Goal: Task Accomplishment & Management: Manage account settings

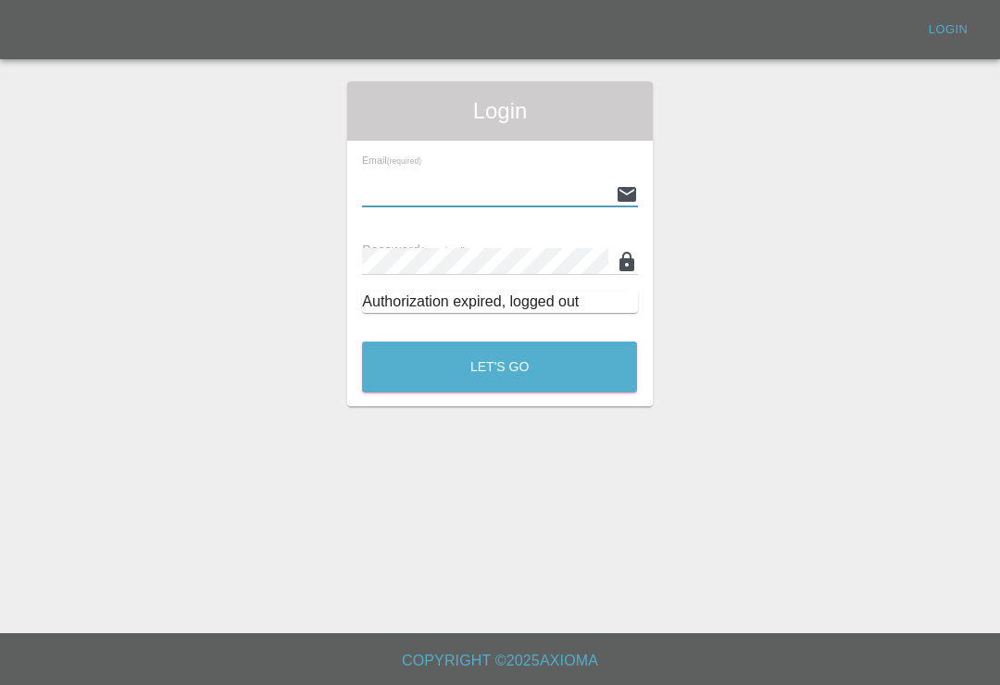
scroll to position [29, 0]
type input "Smartpaintrepair1@gmail.com"
click at [499, 342] on button "Let's Go" at bounding box center [499, 367] width 275 height 51
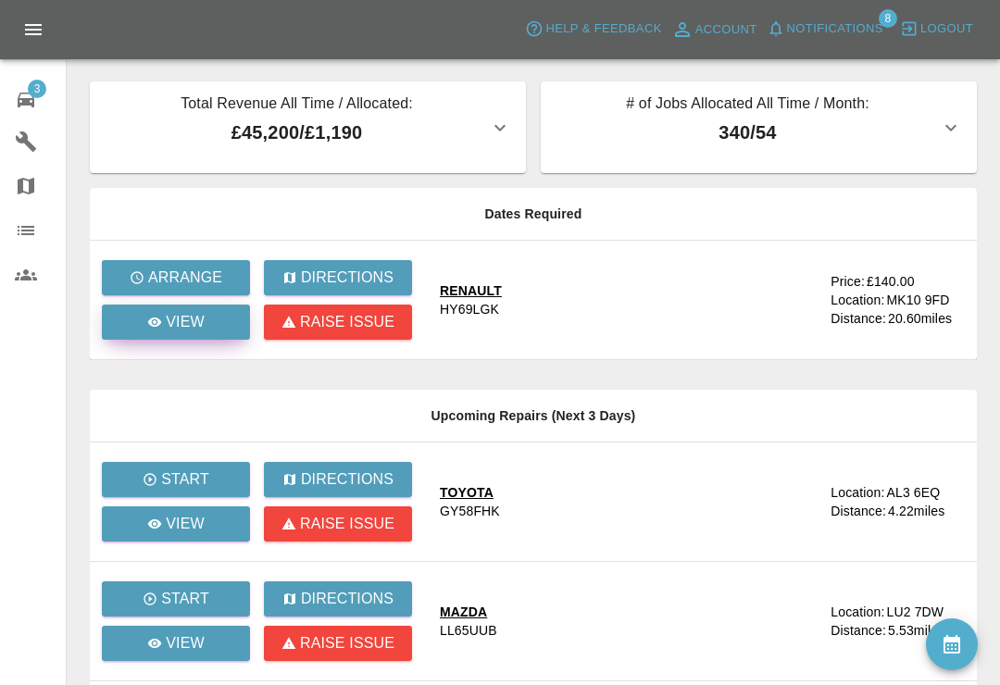
click at [199, 323] on p "View" at bounding box center [185, 322] width 39 height 22
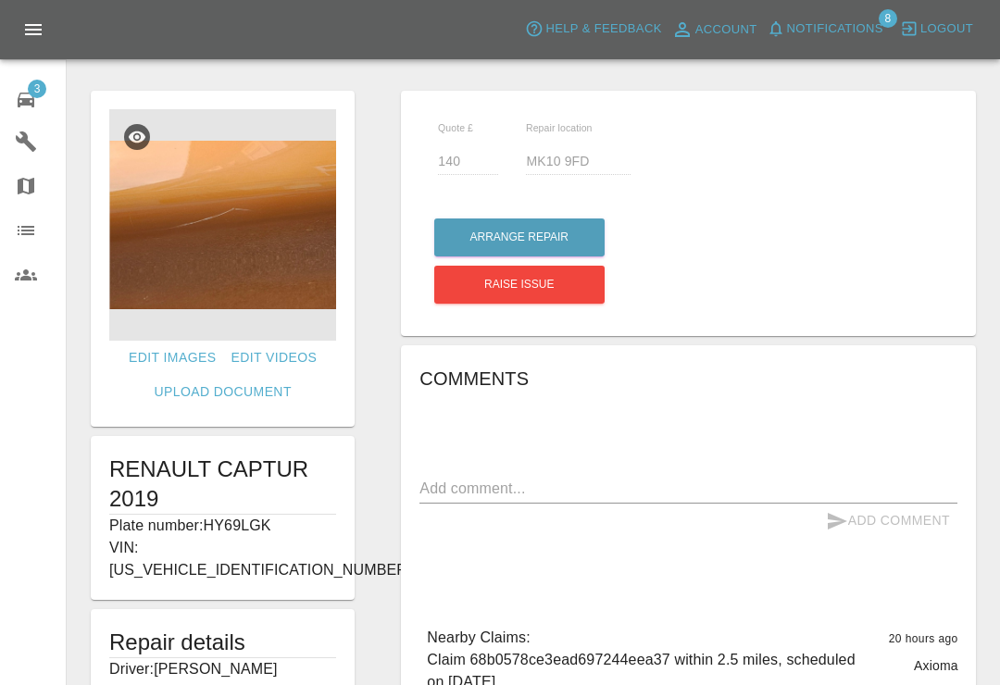
click at [31, 88] on span "3" at bounding box center [37, 89] width 19 height 19
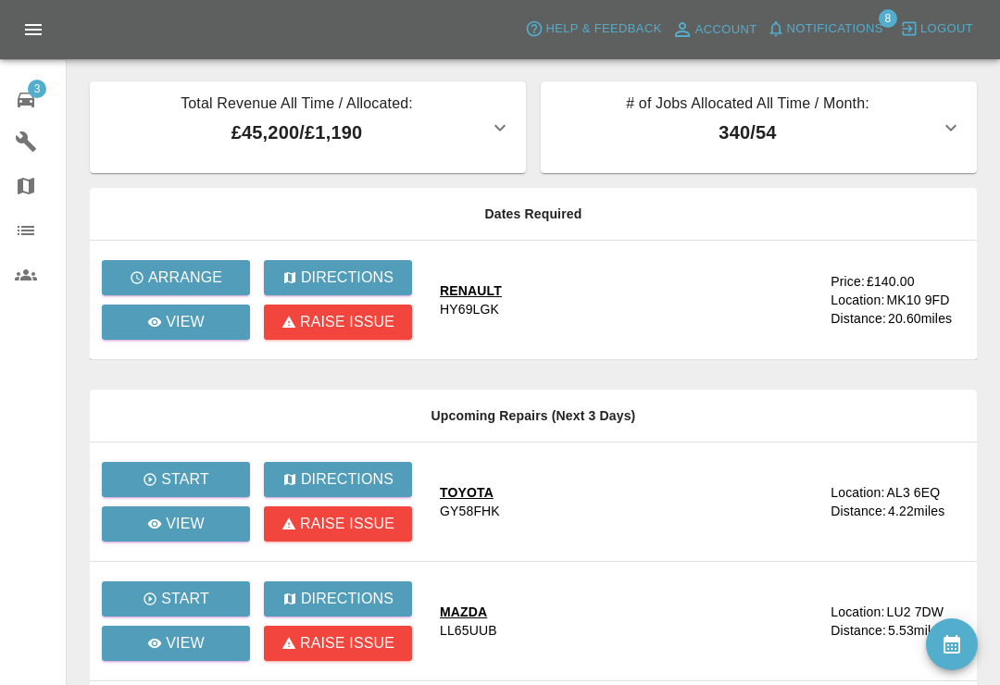
click at [796, 26] on span "Notifications" at bounding box center [835, 29] width 96 height 21
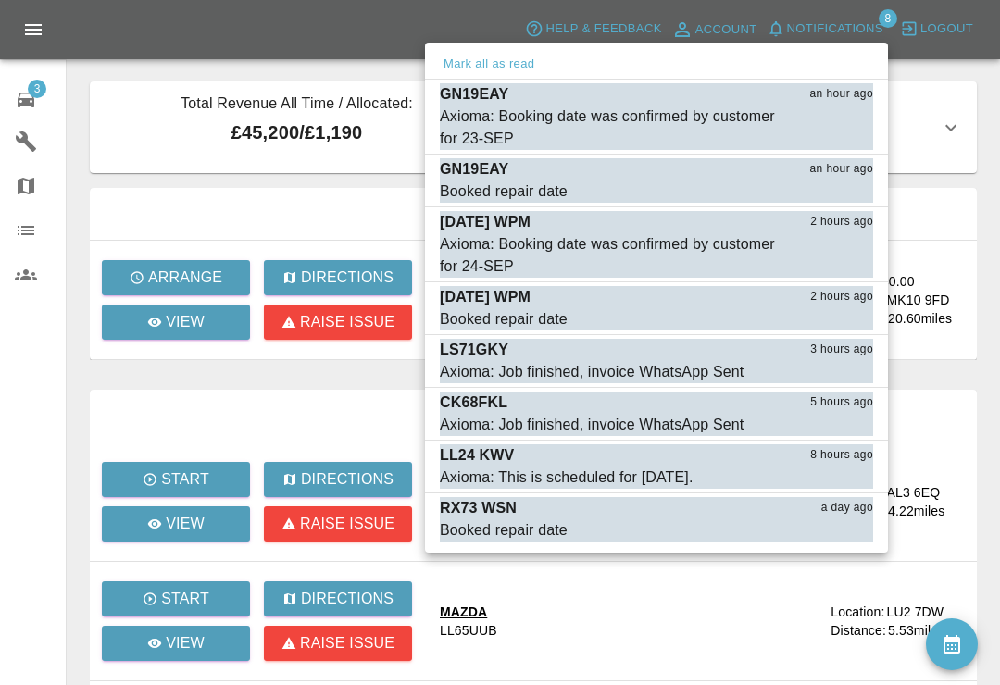
click at [478, 125] on div "Axioma: Booking date was confirmed by customer for 23-SEP" at bounding box center [610, 128] width 341 height 44
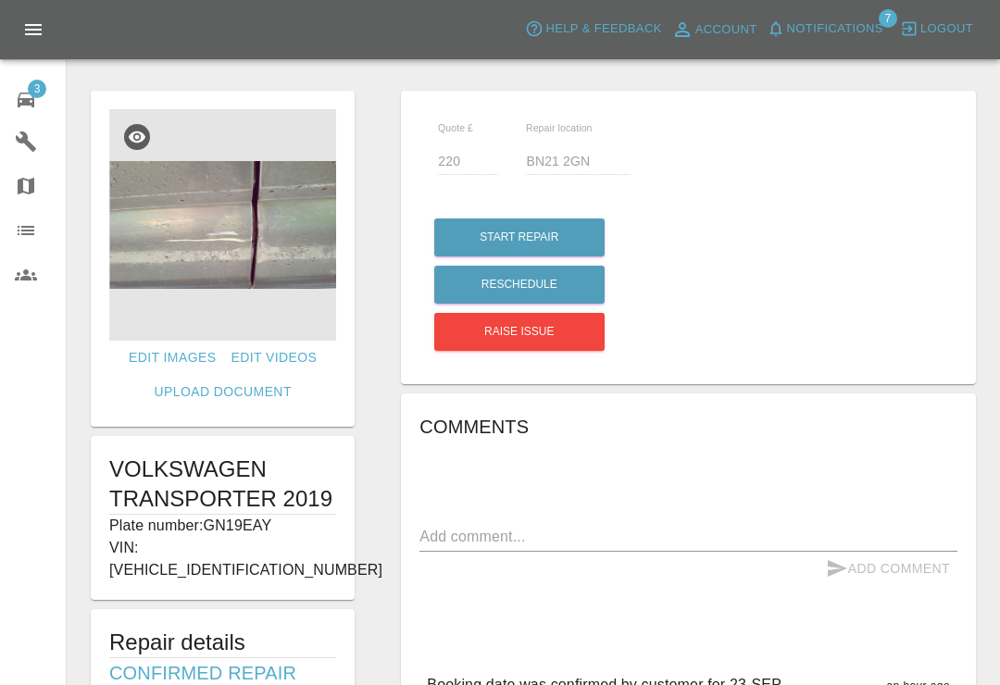
click at [794, 38] on span "Notifications" at bounding box center [835, 29] width 96 height 21
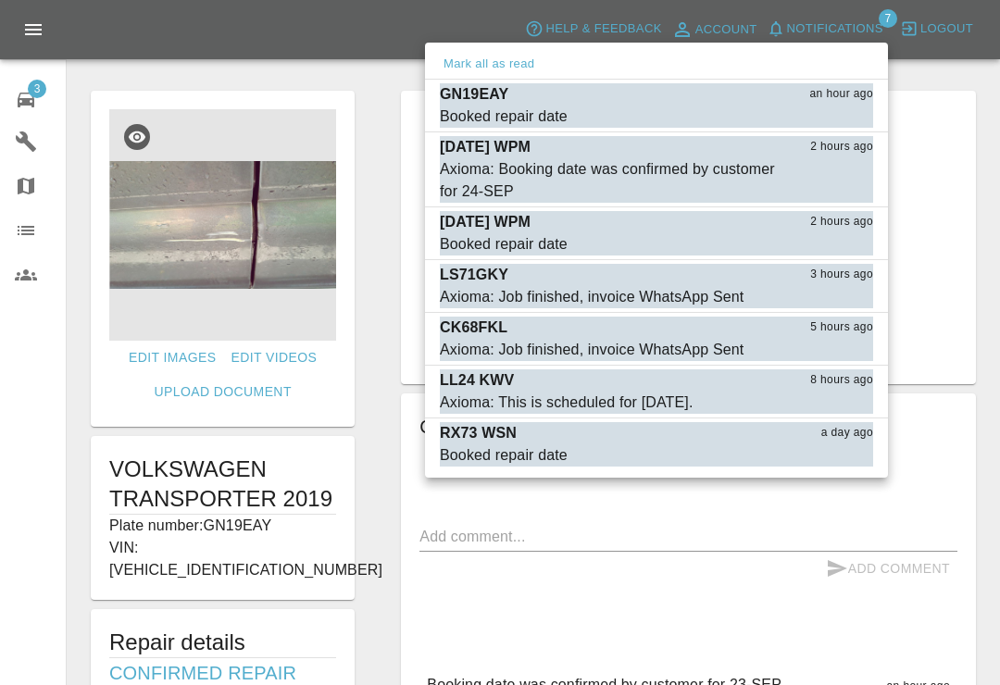
click at [843, 112] on button "Mark as read" at bounding box center [832, 116] width 81 height 21
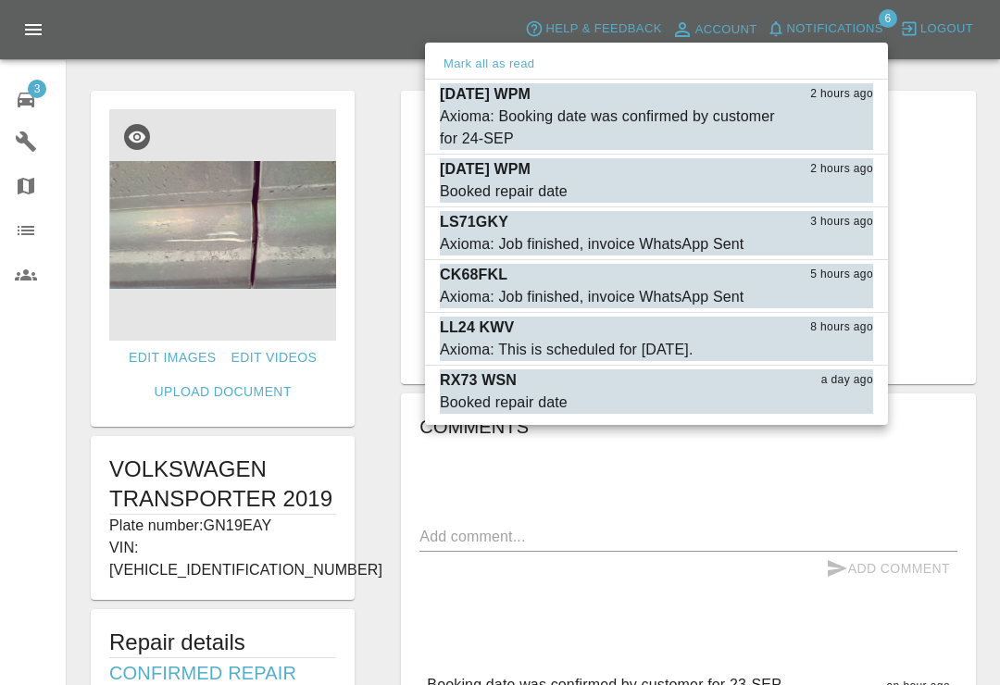
click at [497, 123] on div "Axioma: Booking date was confirmed by customer for 24-SEP" at bounding box center [610, 128] width 341 height 44
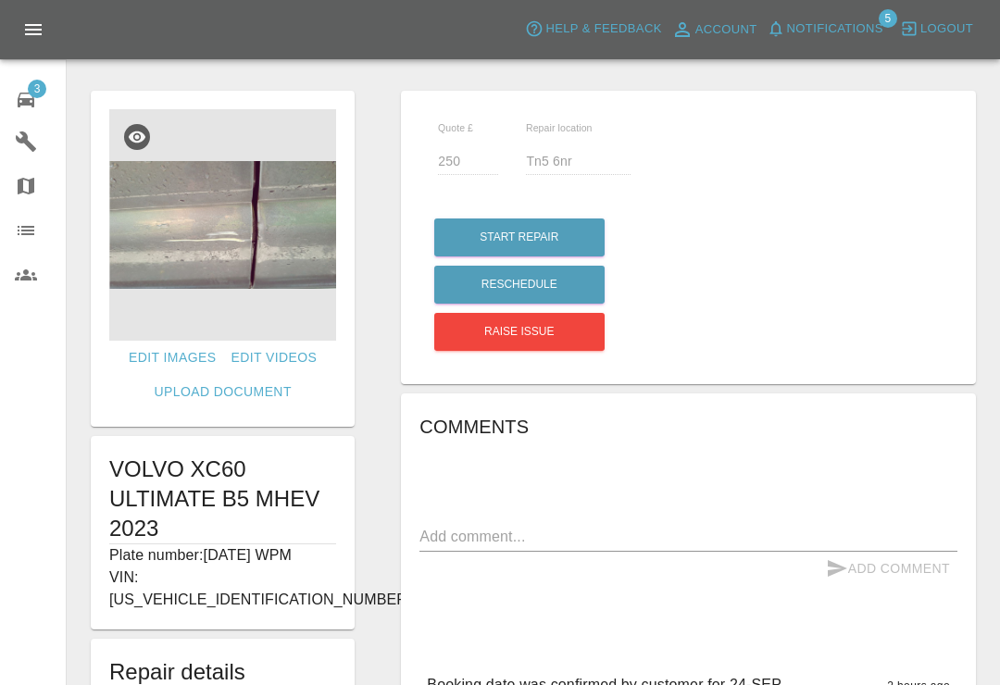
type input "250"
type input "Tn5 6nr"
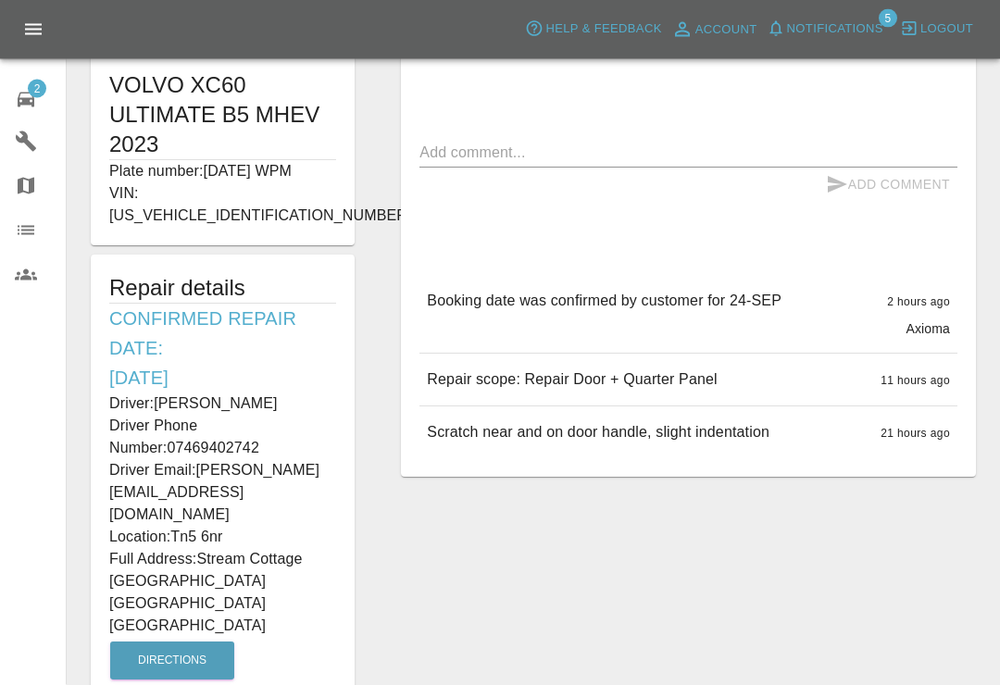
scroll to position [384, 0]
click at [29, 98] on icon at bounding box center [26, 100] width 17 height 15
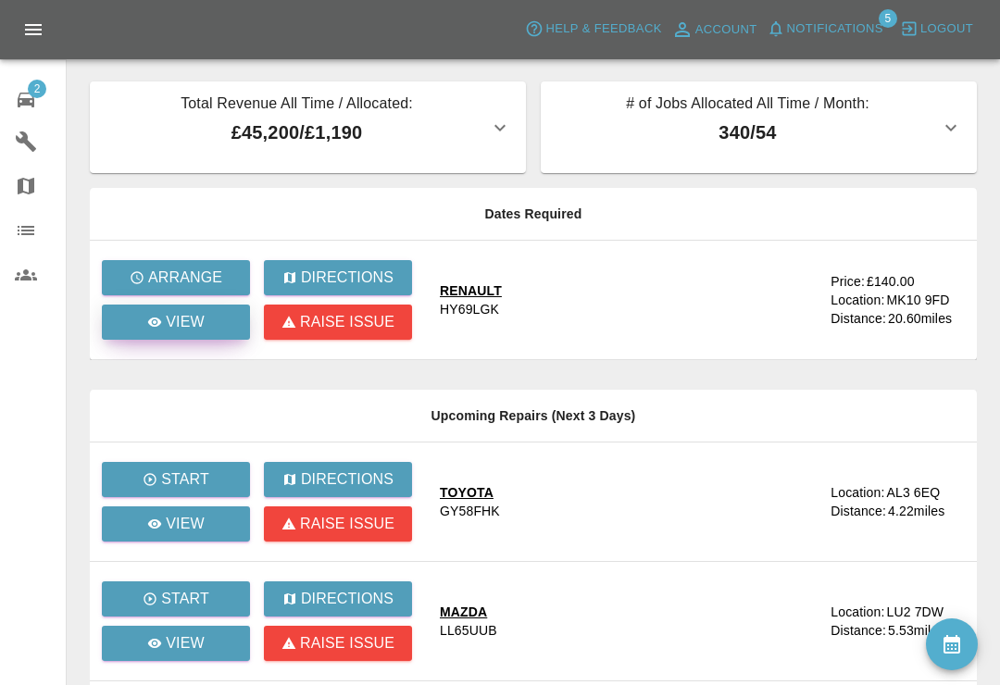
click at [199, 318] on p "View" at bounding box center [185, 322] width 39 height 22
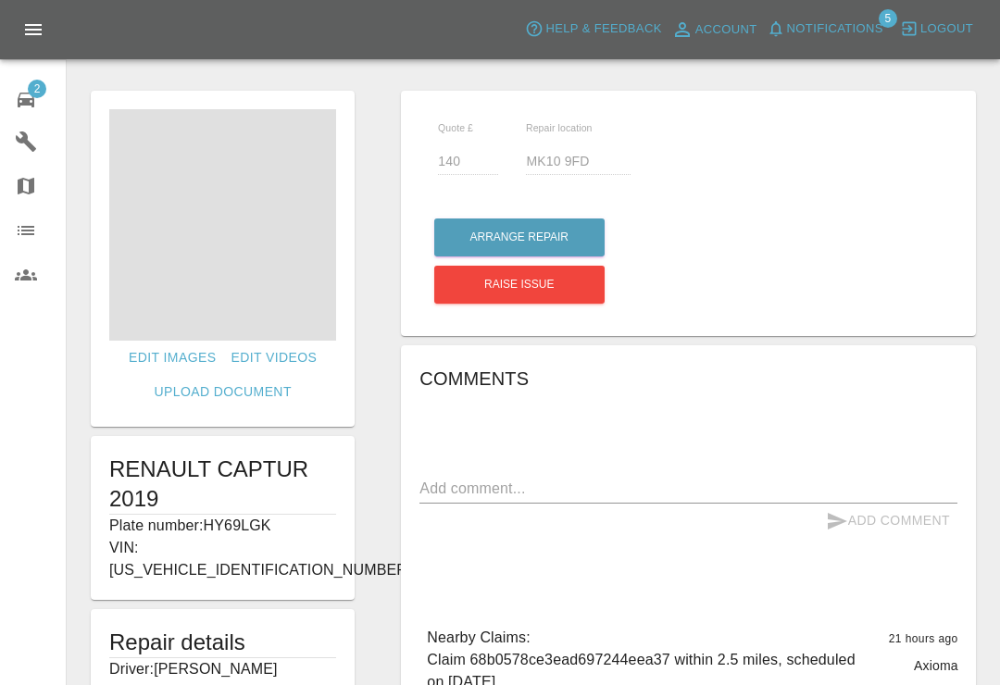
click at [254, 264] on span at bounding box center [222, 224] width 227 height 231
click at [280, 283] on img at bounding box center [222, 224] width 227 height 231
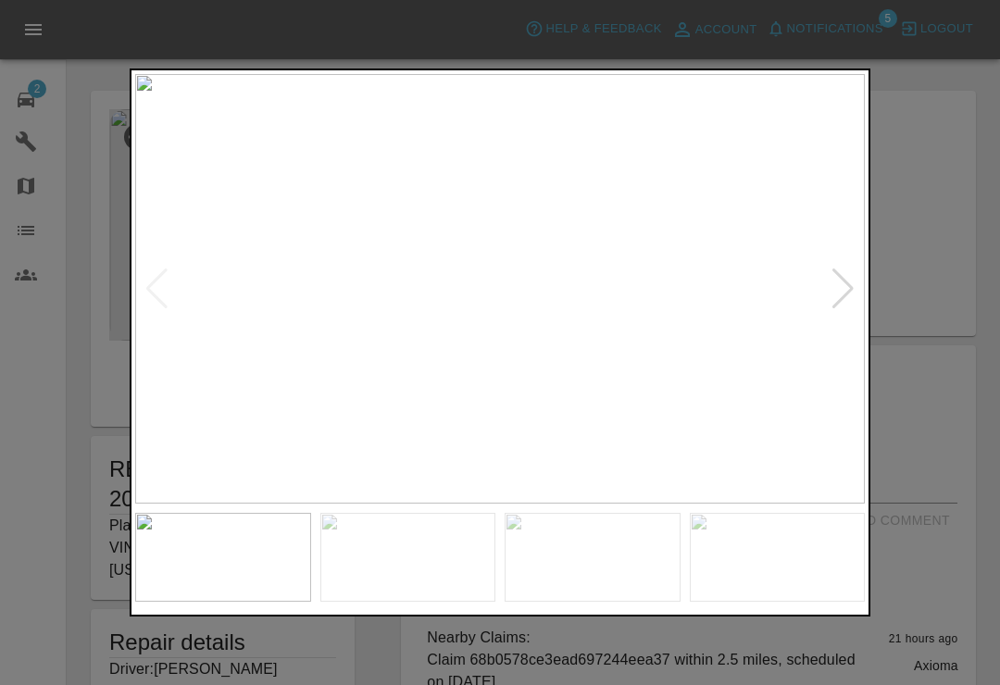
click at [843, 306] on div at bounding box center [843, 289] width 25 height 41
click at [840, 309] on div at bounding box center [843, 289] width 25 height 41
click at [840, 305] on div at bounding box center [843, 289] width 25 height 41
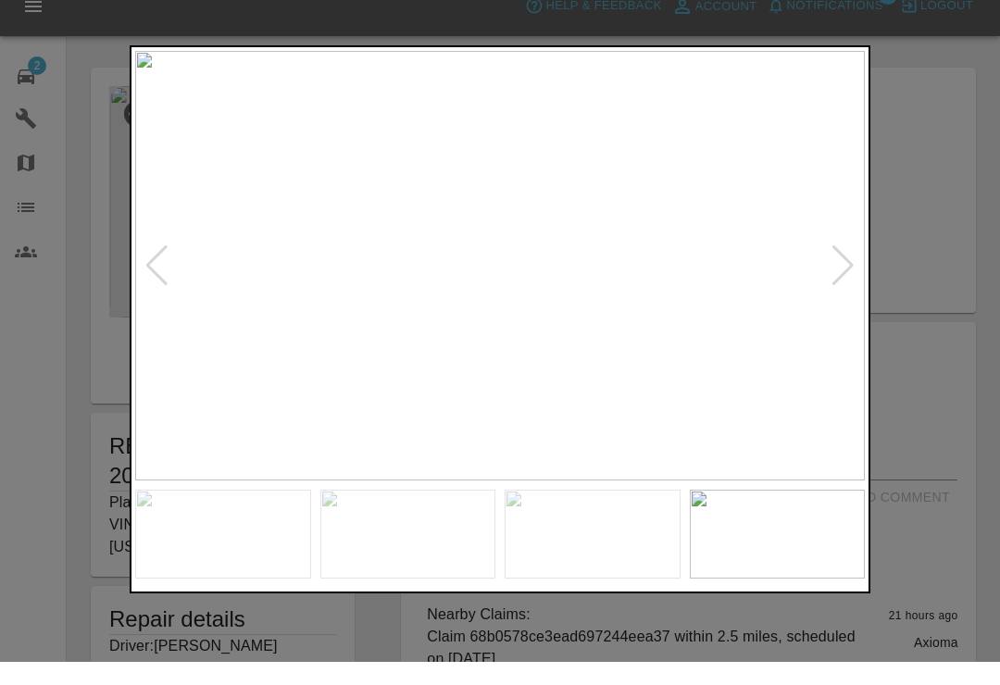
scroll to position [24, 0]
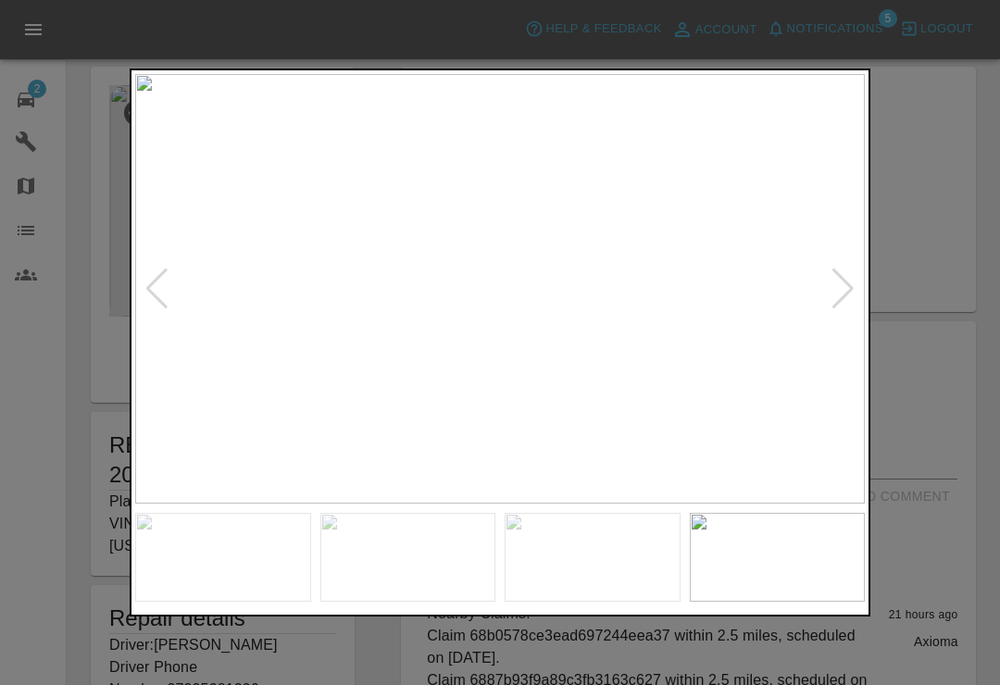
click at [993, 176] on div at bounding box center [500, 342] width 1000 height 685
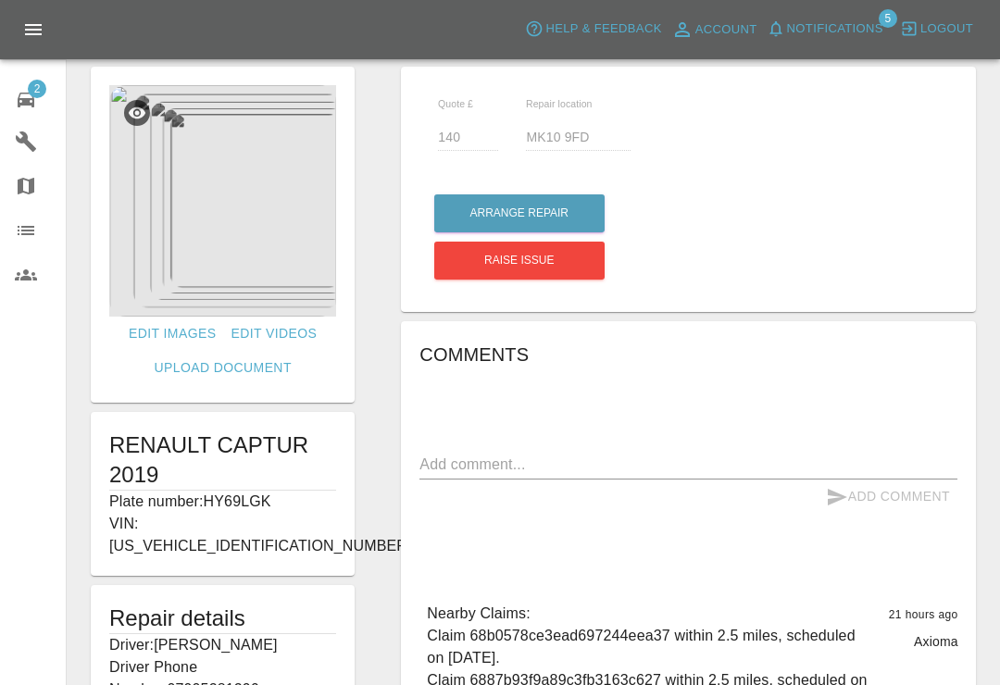
click at [28, 97] on icon at bounding box center [26, 100] width 22 height 22
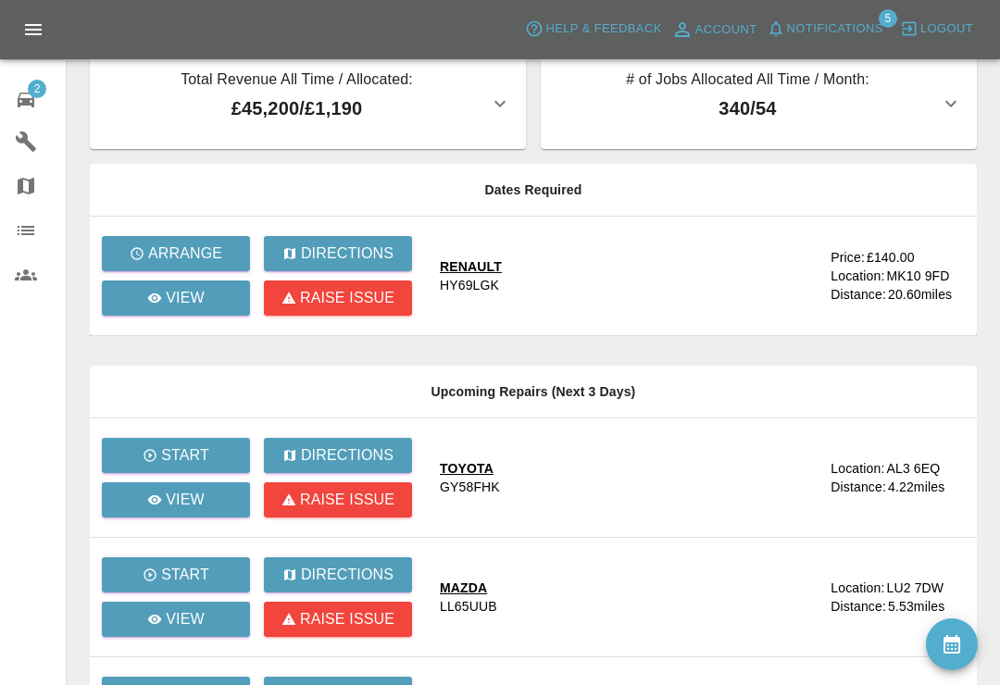
click at [791, 23] on span "Notifications" at bounding box center [835, 29] width 96 height 21
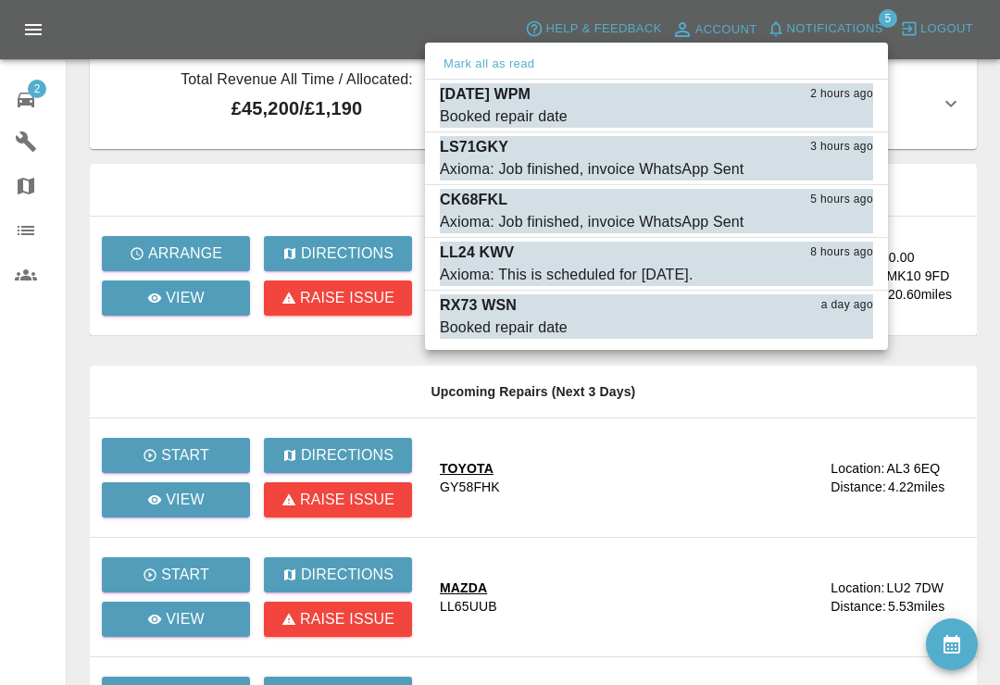
click at [473, 113] on div "Booked repair date" at bounding box center [504, 117] width 128 height 22
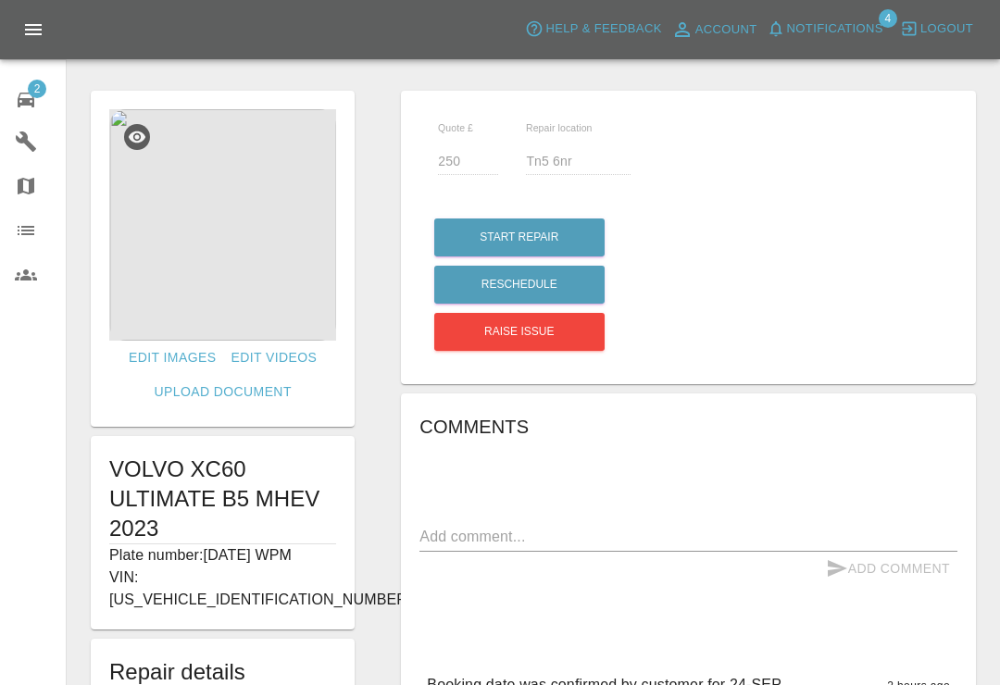
click at [781, 34] on icon "button" at bounding box center [776, 28] width 19 height 19
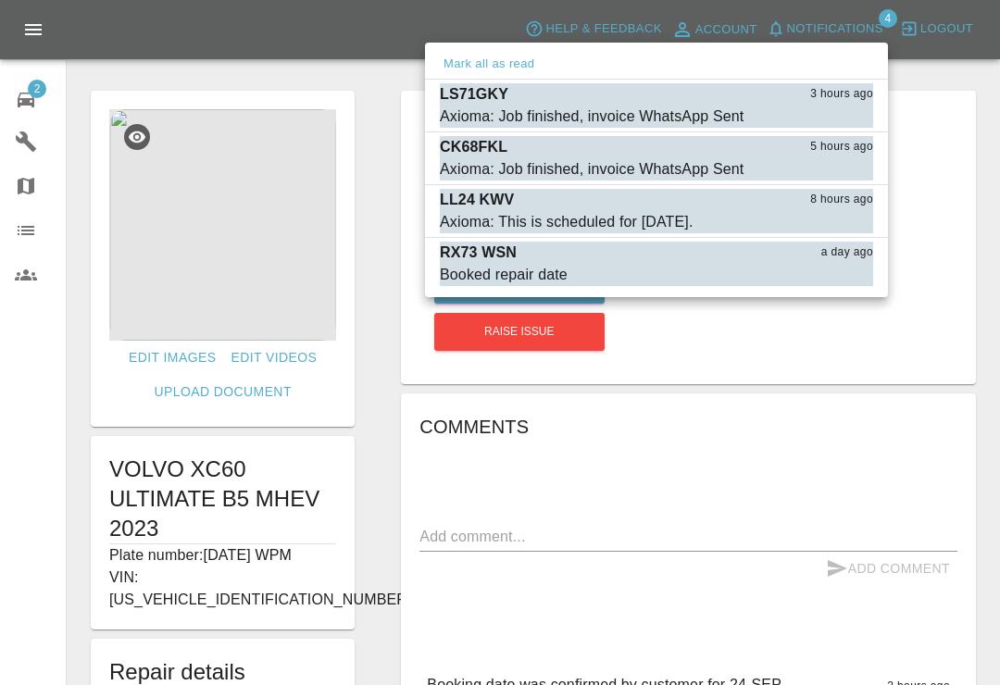
click at [837, 124] on button "Mark as read" at bounding box center [832, 116] width 81 height 21
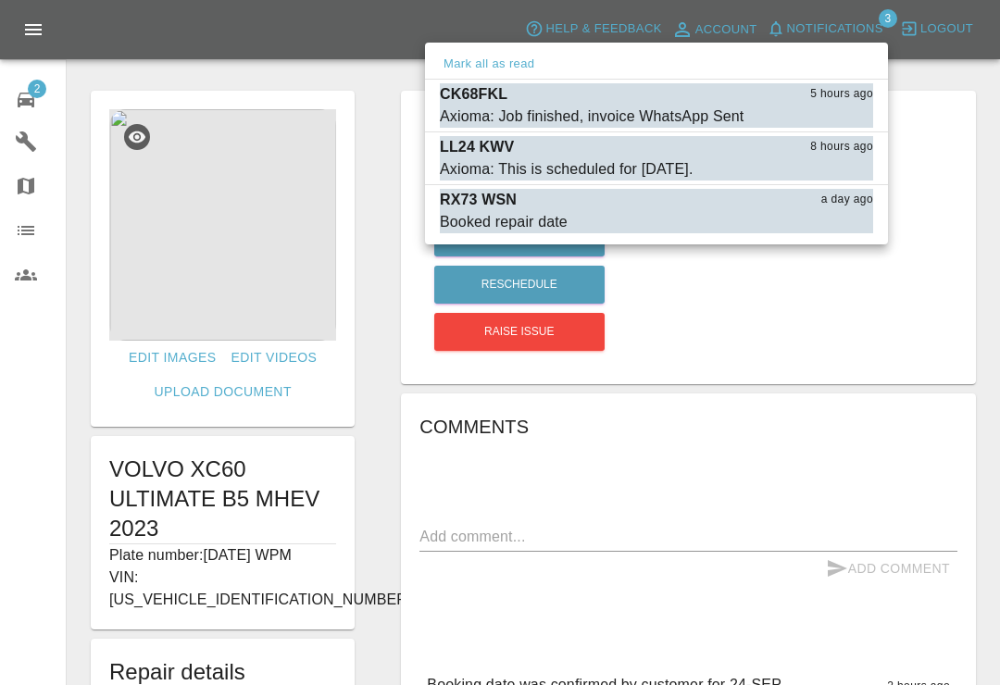
click at [836, 113] on button "Mark as read" at bounding box center [832, 116] width 81 height 21
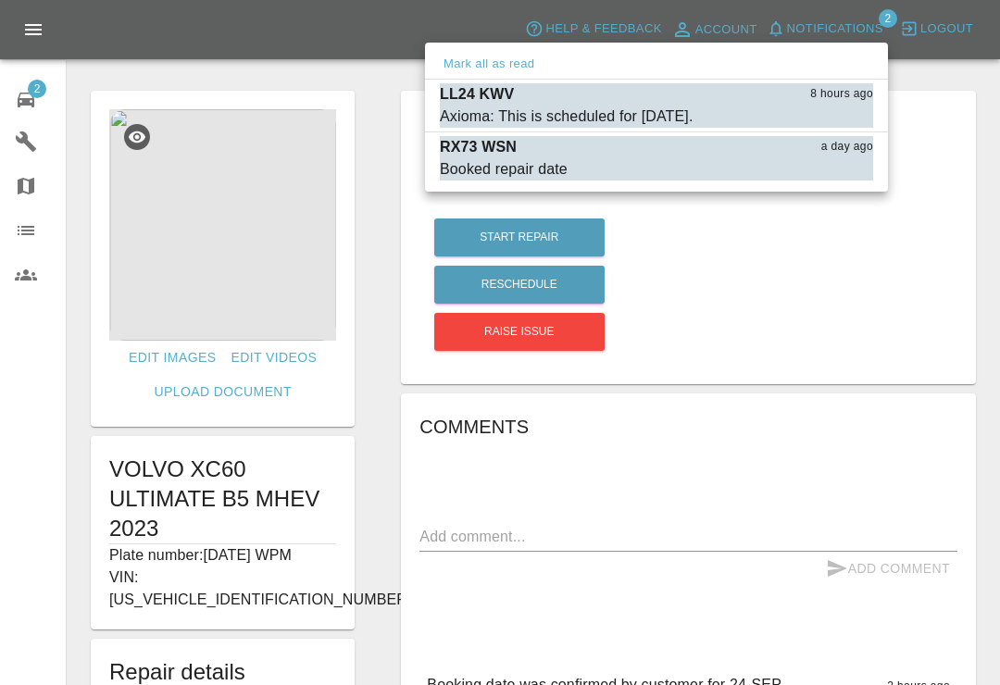
click at [483, 106] on div "Axioma: This is scheduled for tomorrow." at bounding box center [567, 117] width 254 height 22
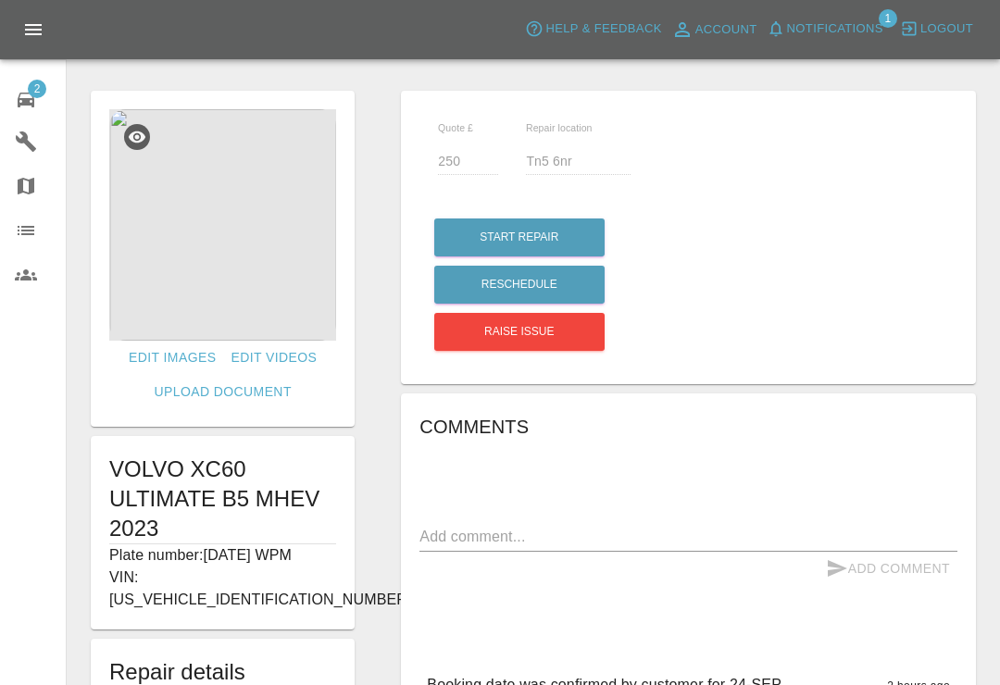
type input "260"
type input "N2 8jj"
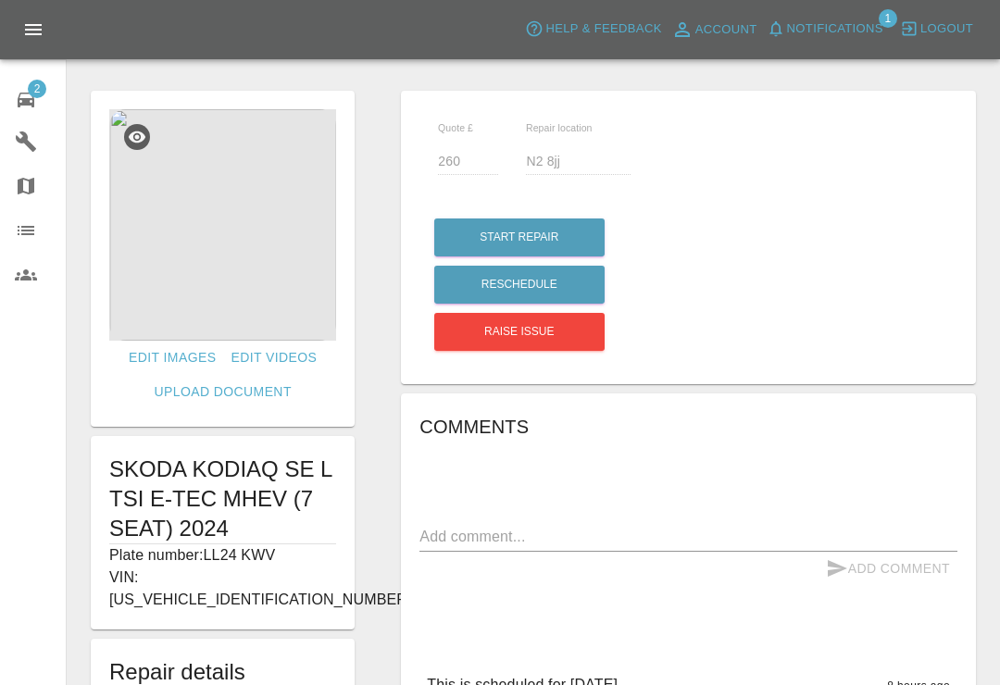
click at [32, 96] on span "2" at bounding box center [37, 89] width 19 height 19
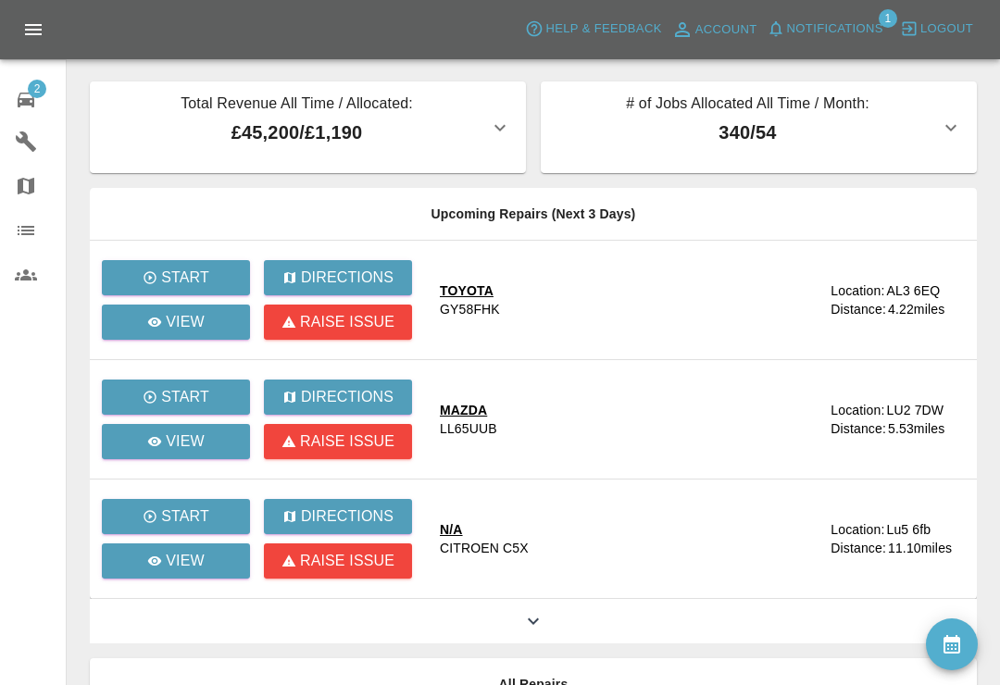
click at [531, 620] on icon at bounding box center [533, 621] width 22 height 22
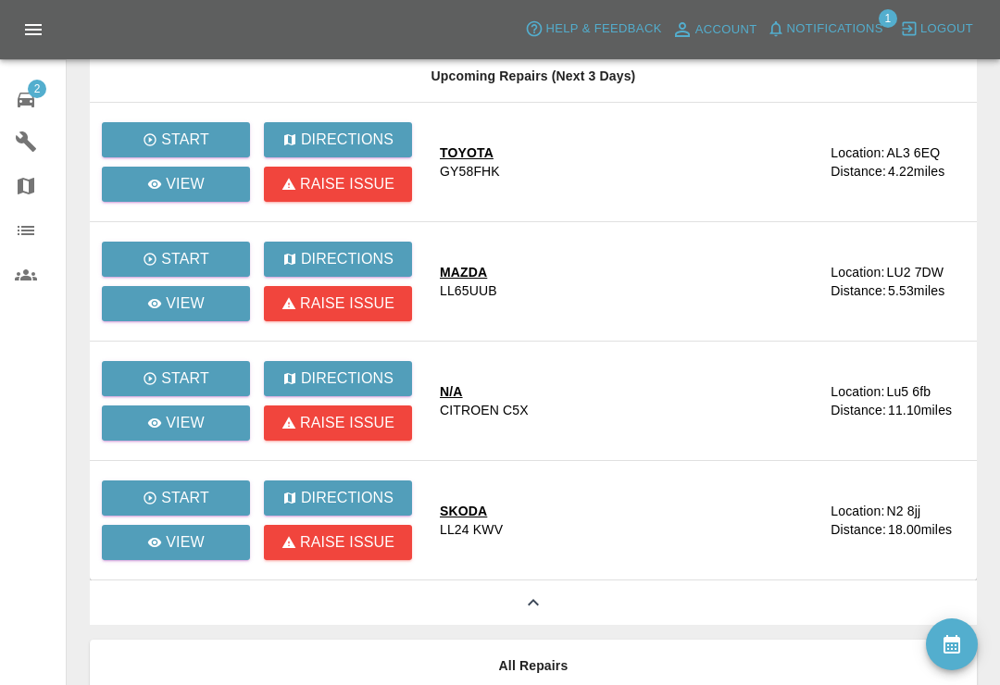
scroll to position [143, 0]
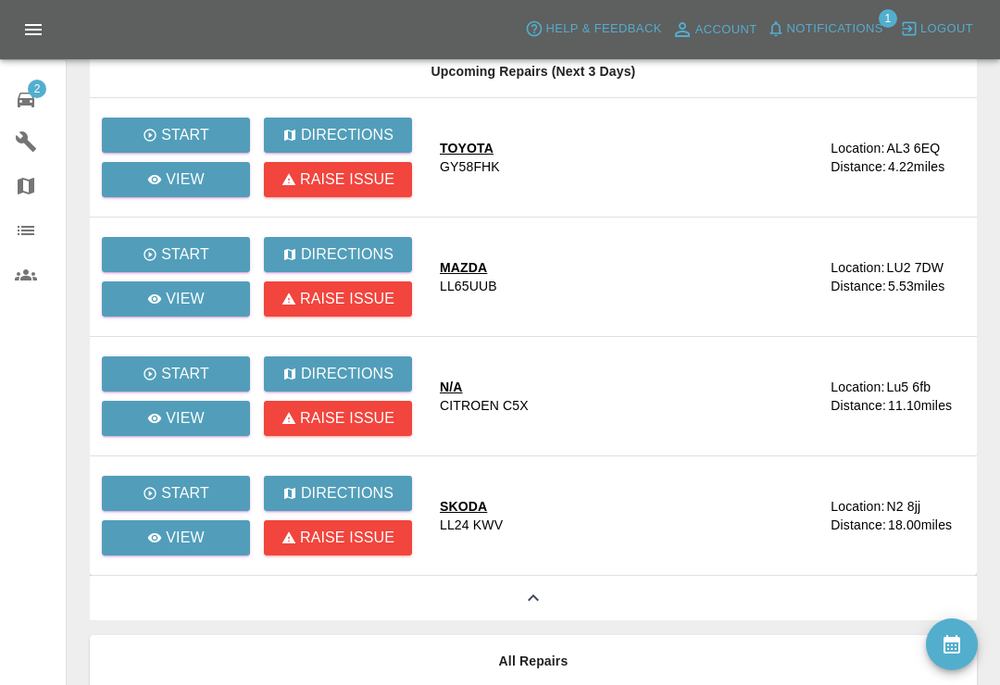
click at [37, 100] on div "2" at bounding box center [41, 97] width 52 height 27
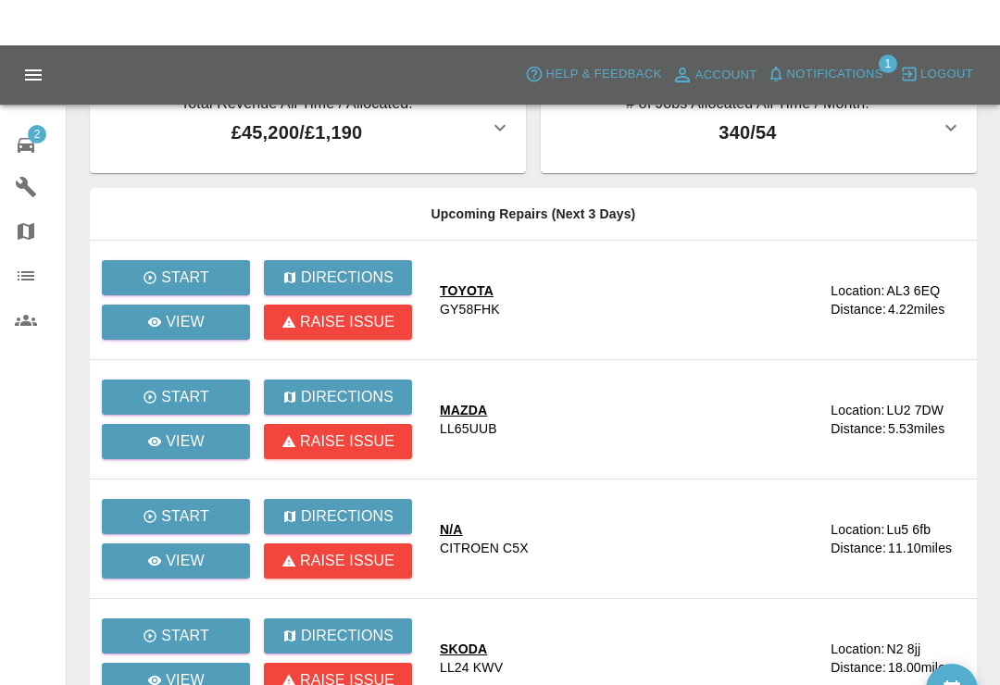
scroll to position [0, 0]
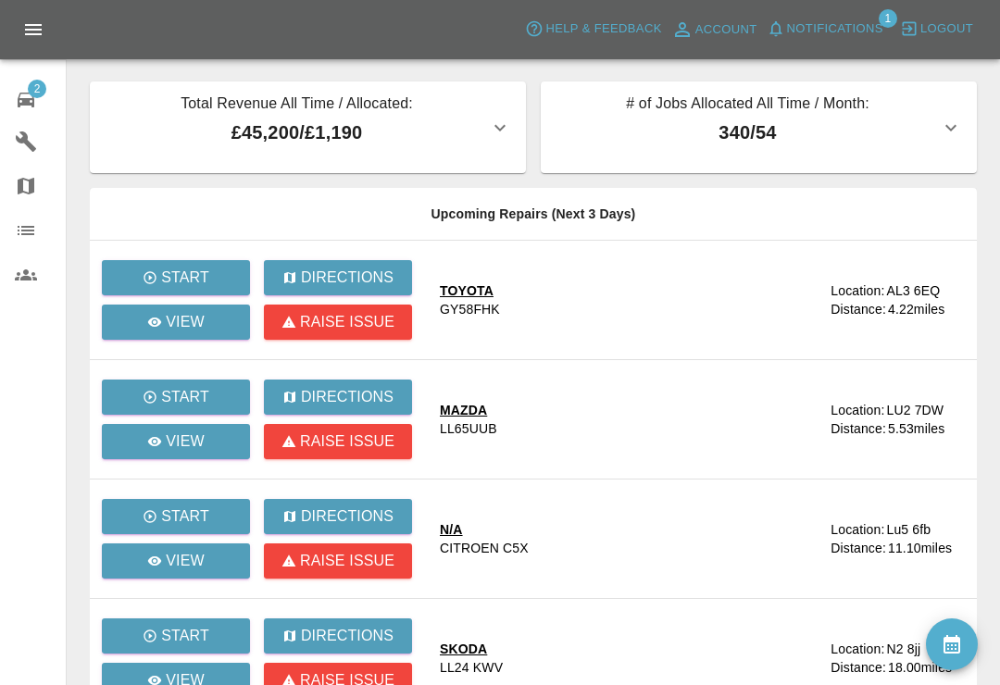
click at [785, 29] on button "Notifications" at bounding box center [825, 29] width 126 height 29
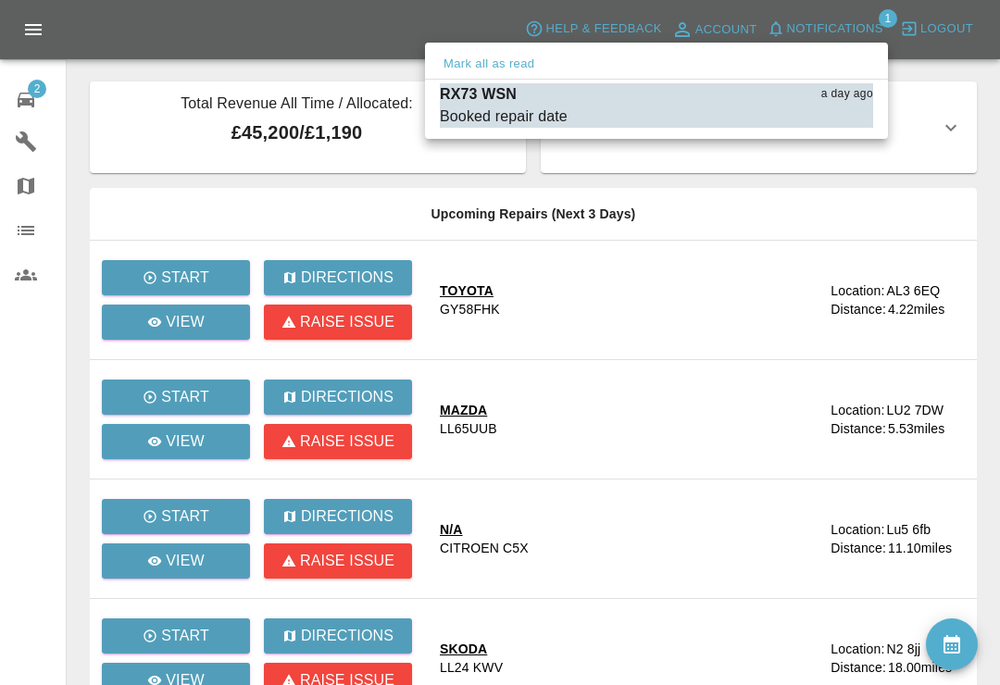
click at [834, 123] on button "Mark as read" at bounding box center [832, 116] width 81 height 21
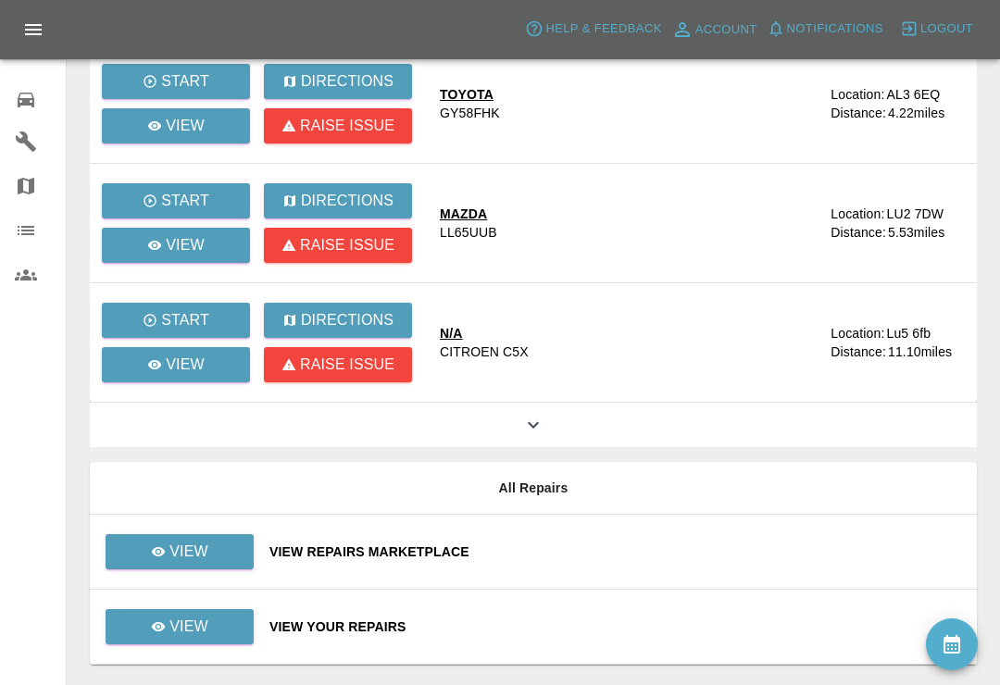
scroll to position [221, 0]
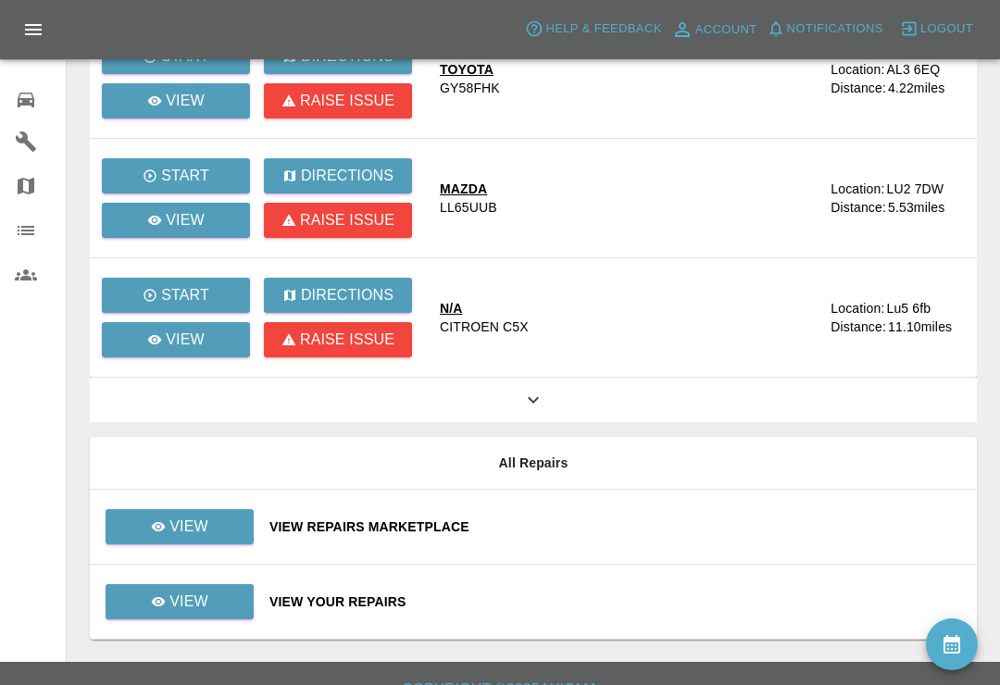
click at [601, 600] on div "View Your Repairs" at bounding box center [615, 602] width 693 height 19
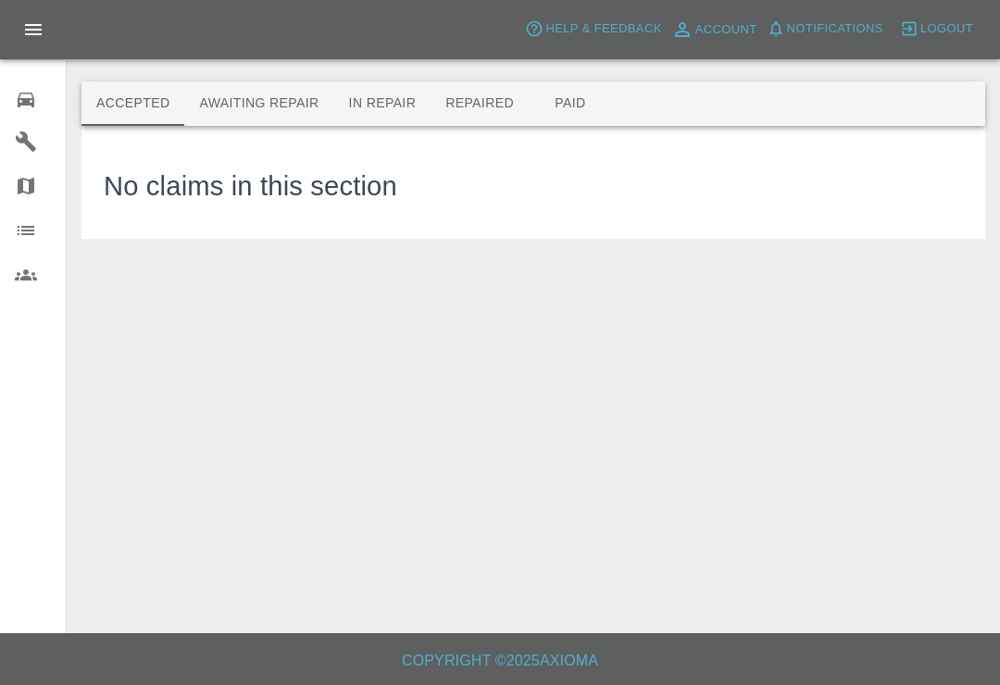
click at [281, 94] on button "Awaiting Repair" at bounding box center [258, 103] width 149 height 44
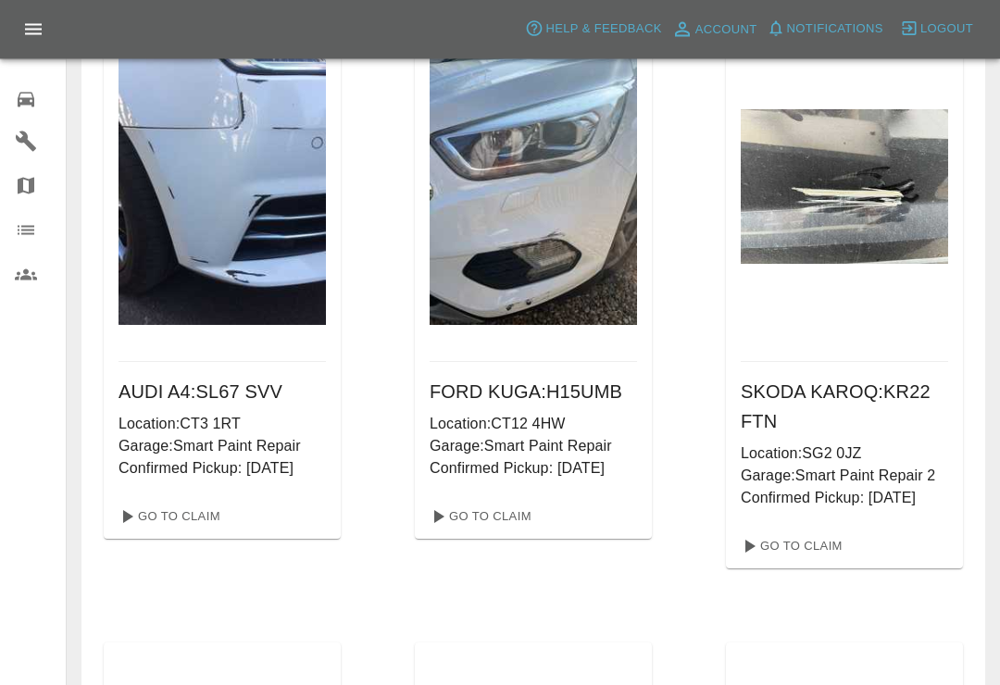
scroll to position [1435, 0]
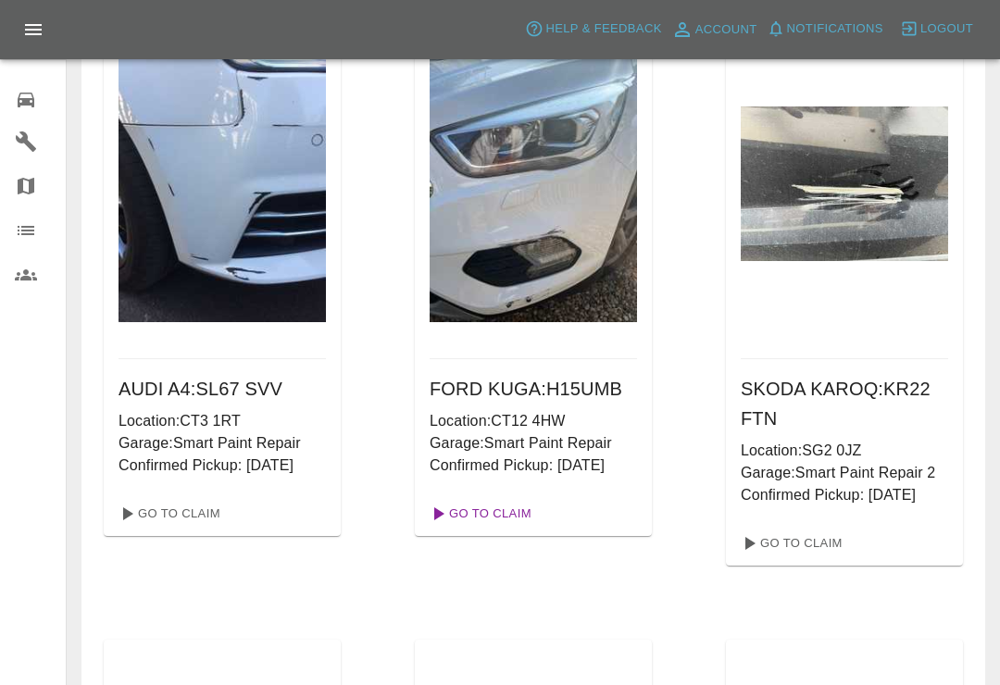
click at [508, 513] on link "Go To Claim" at bounding box center [479, 514] width 114 height 30
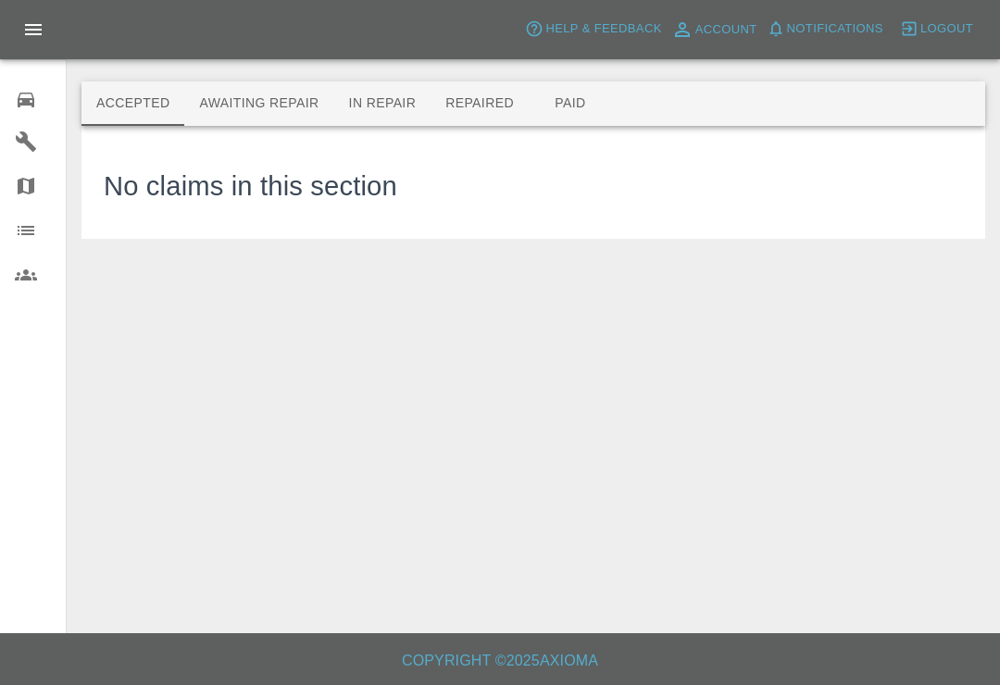
click at [281, 113] on button "Awaiting Repair" at bounding box center [258, 103] width 149 height 44
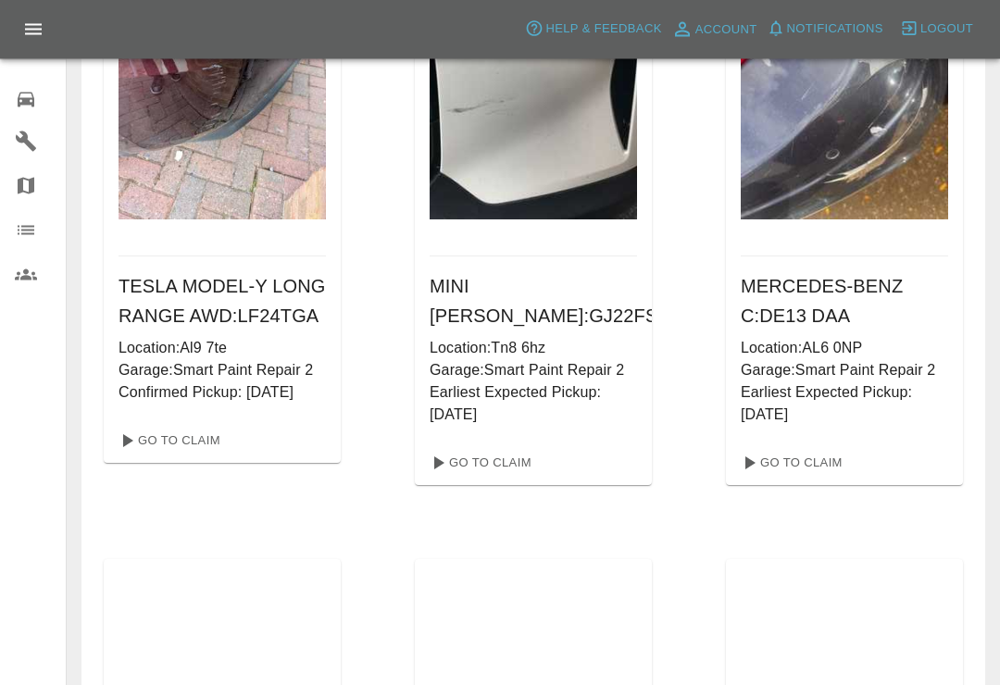
scroll to position [2183, 0]
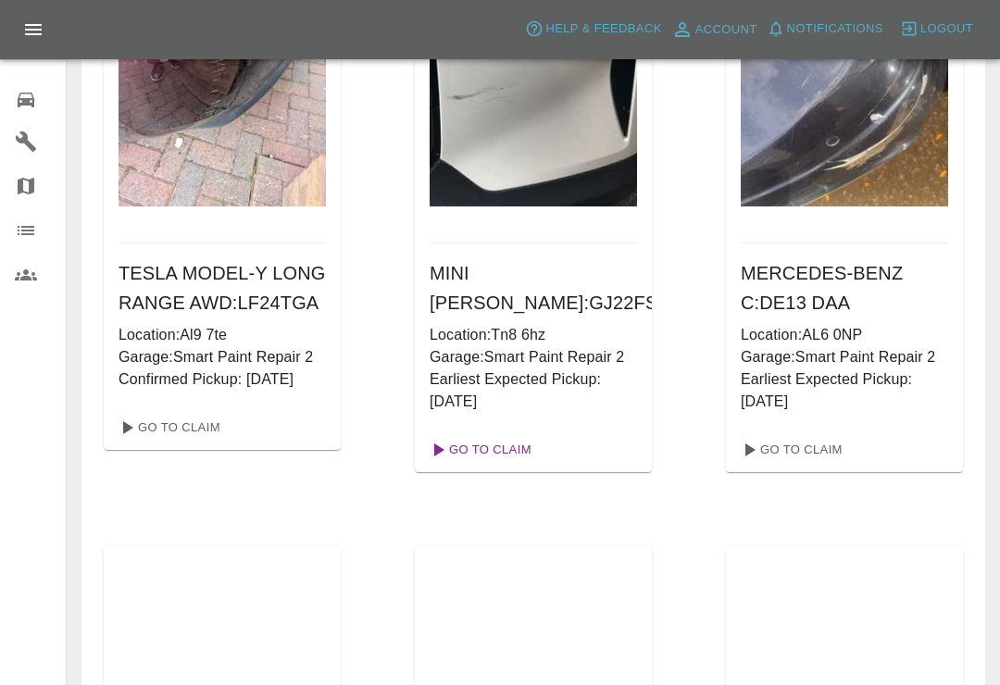
click at [494, 453] on link "Go To Claim" at bounding box center [479, 450] width 114 height 30
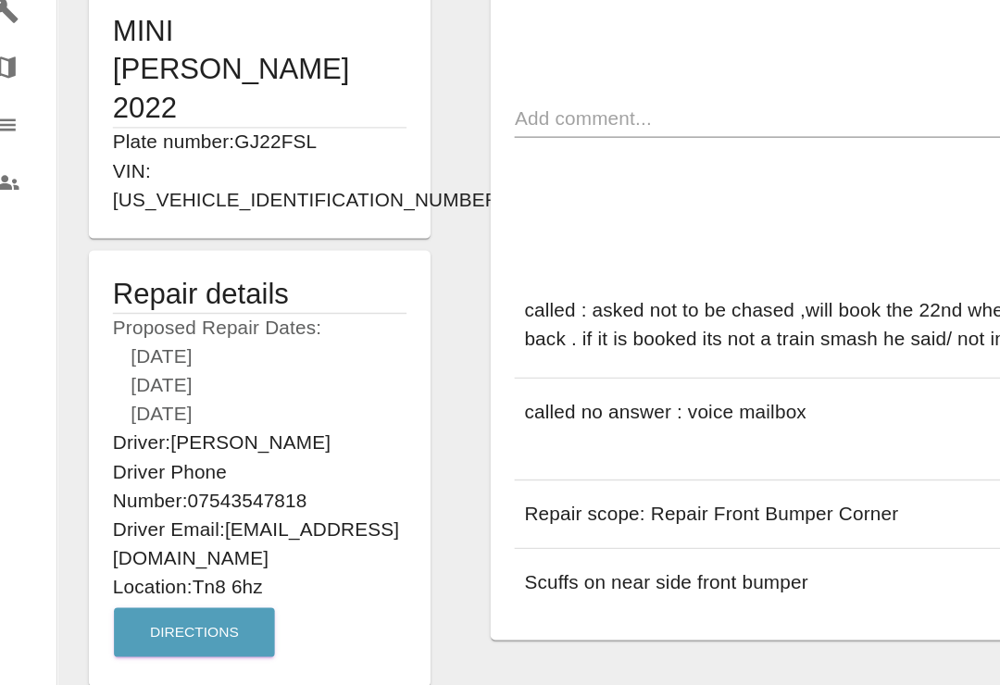
scroll to position [315, 0]
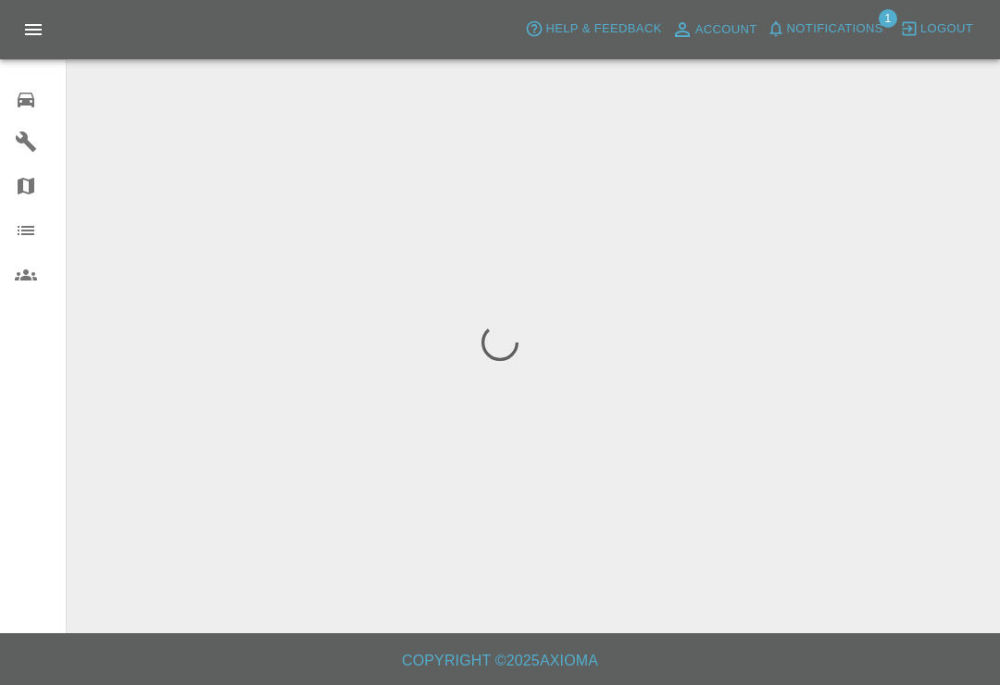
scroll to position [50, 22]
